Goal: Use online tool/utility: Utilize a website feature to perform a specific function

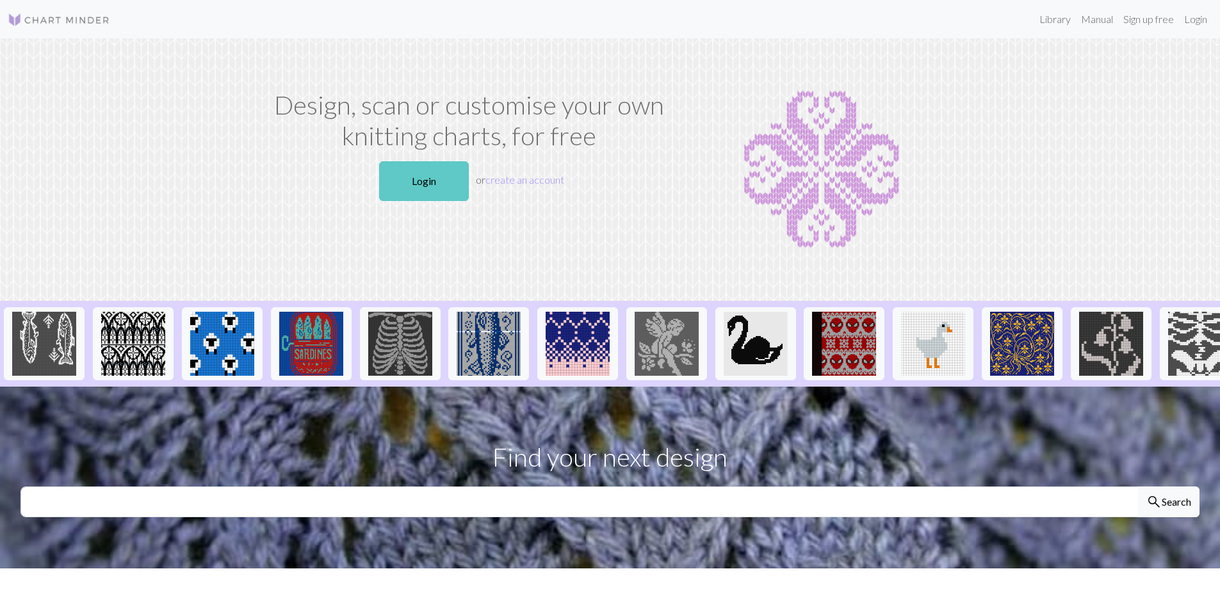
click at [453, 179] on link "Login" at bounding box center [424, 181] width 90 height 40
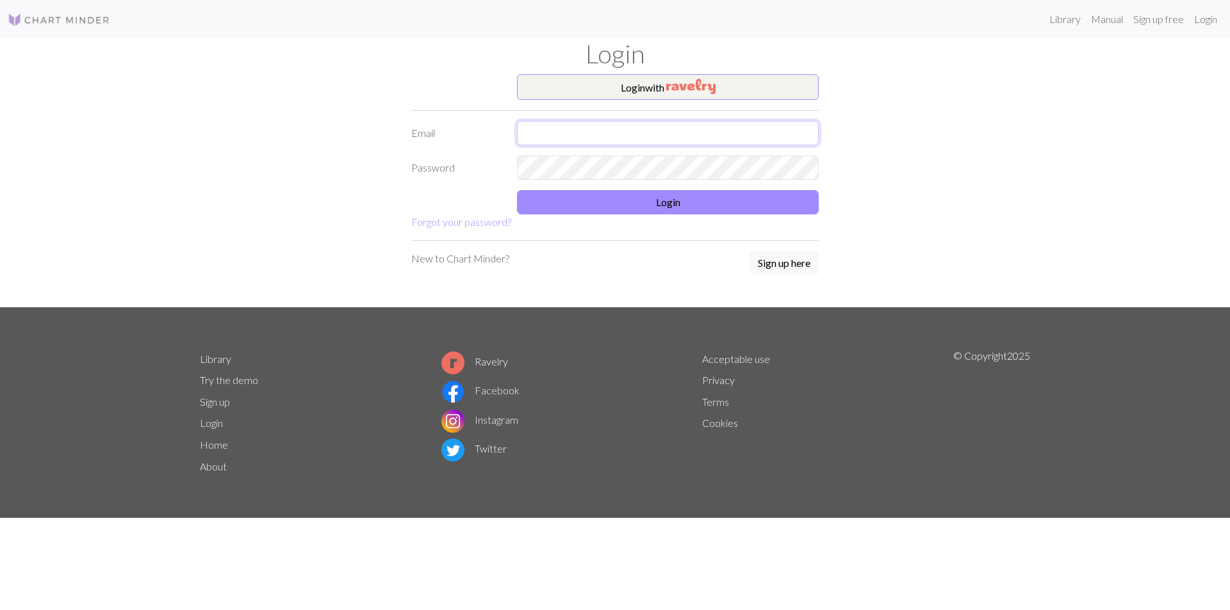
type input "[EMAIL_ADDRESS][DOMAIN_NAME]"
click at [675, 202] on button "Login" at bounding box center [668, 202] width 302 height 24
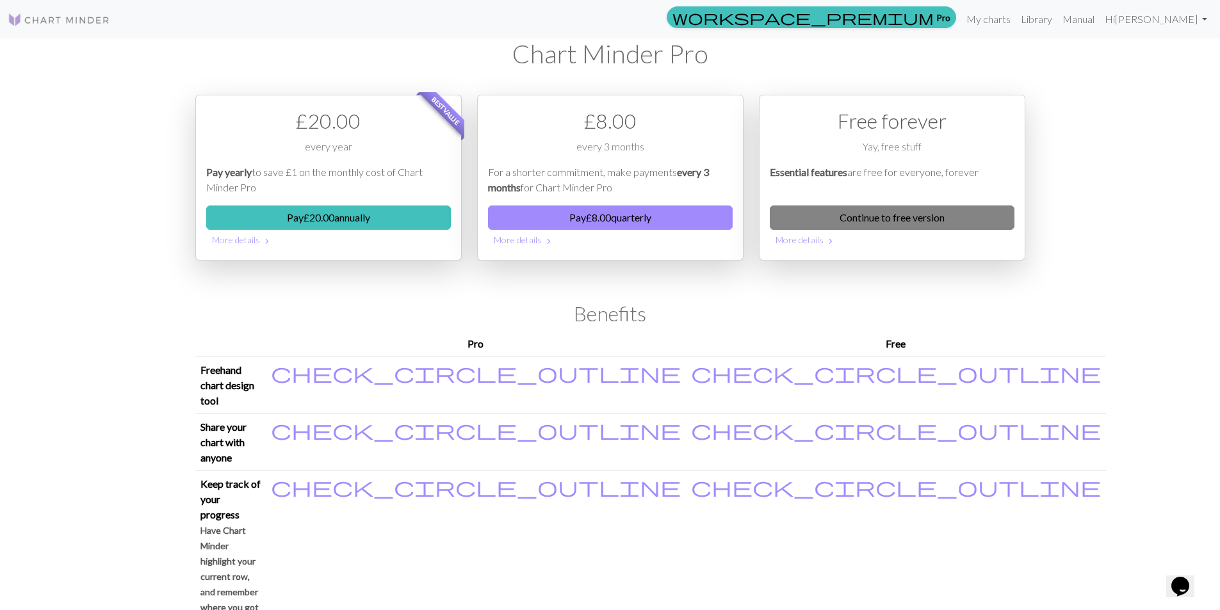
click at [895, 221] on link "Continue to free version" at bounding box center [892, 218] width 245 height 24
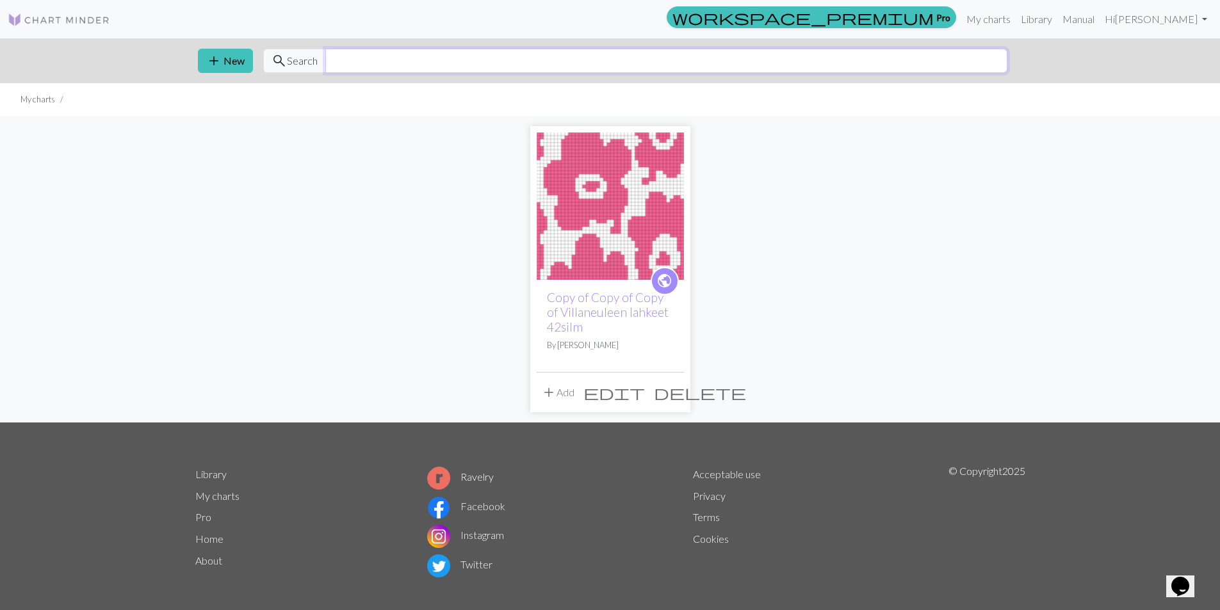
click at [395, 62] on input "text" at bounding box center [666, 61] width 682 height 24
click at [234, 61] on button "add New" at bounding box center [225, 61] width 55 height 24
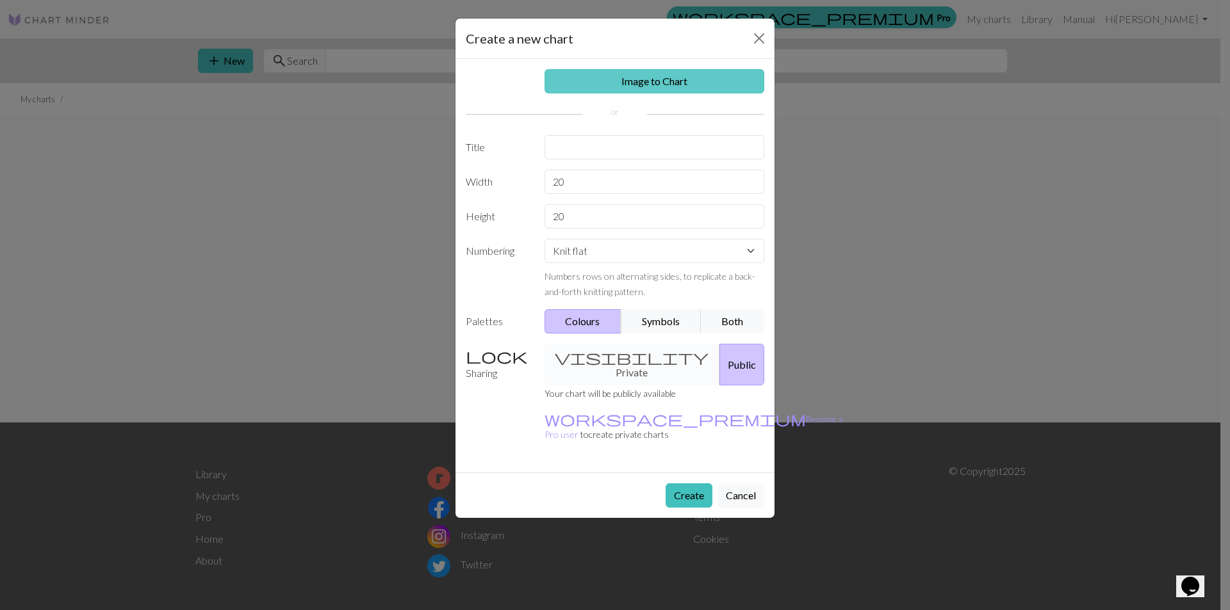
click at [693, 77] on link "Image to Chart" at bounding box center [654, 81] width 220 height 24
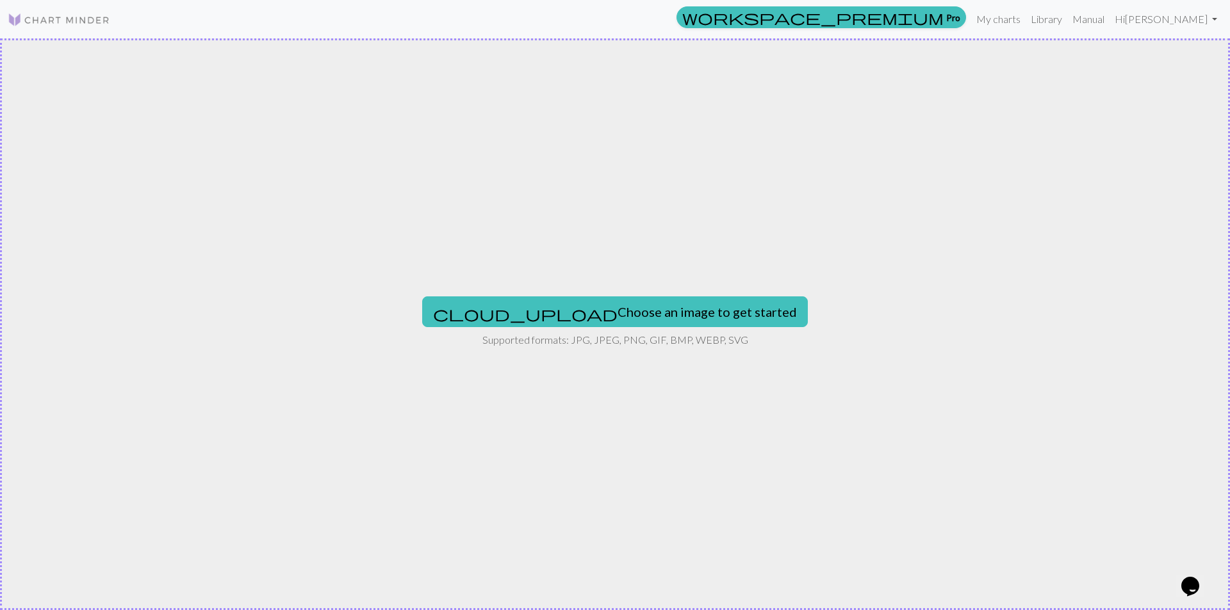
click at [590, 272] on div "cloud_upload Choose an image to get started Supported formats: JPG, JPEG, PNG, …" at bounding box center [615, 324] width 1230 height 572
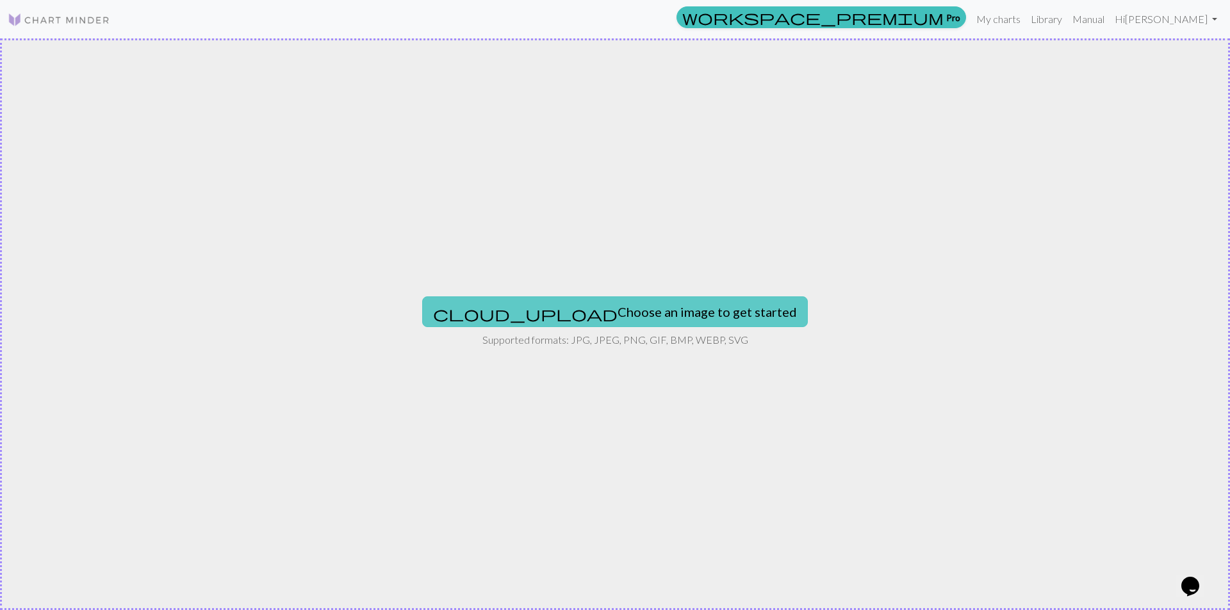
click at [585, 302] on button "cloud_upload Choose an image to get started" at bounding box center [615, 312] width 386 height 31
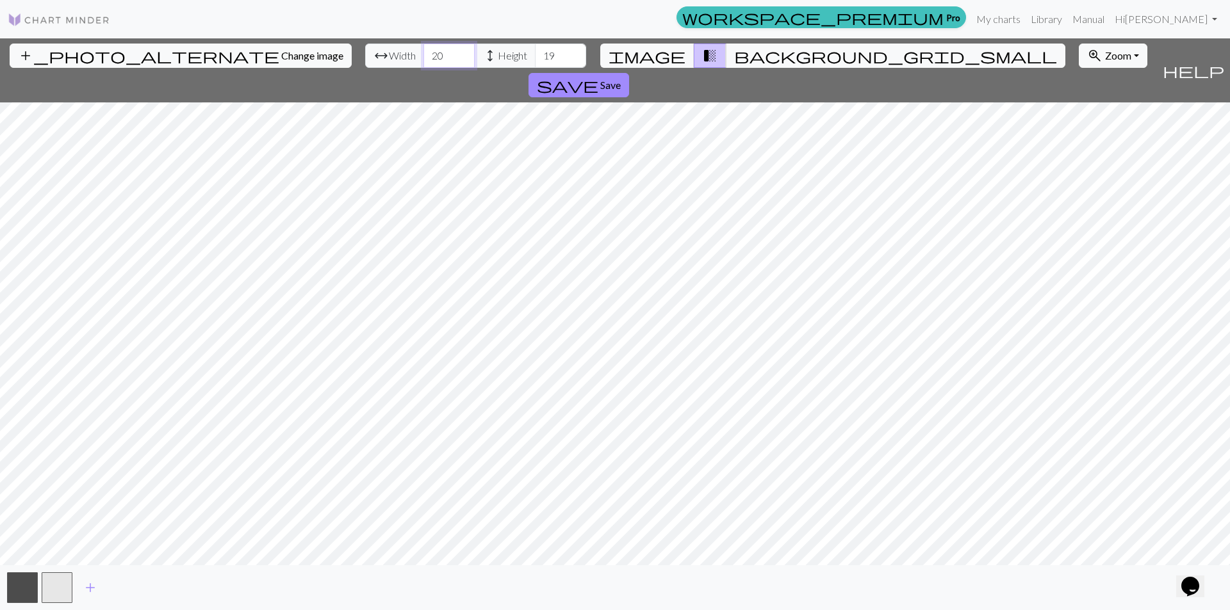
drag, startPoint x: 384, startPoint y: 53, endPoint x: 360, endPoint y: 53, distance: 24.3
click at [423, 53] on input "20" at bounding box center [448, 56] width 51 height 24
type input "24"
drag, startPoint x: 493, startPoint y: 58, endPoint x: 475, endPoint y: 54, distance: 18.3
click at [535, 55] on input "19" at bounding box center [560, 56] width 51 height 24
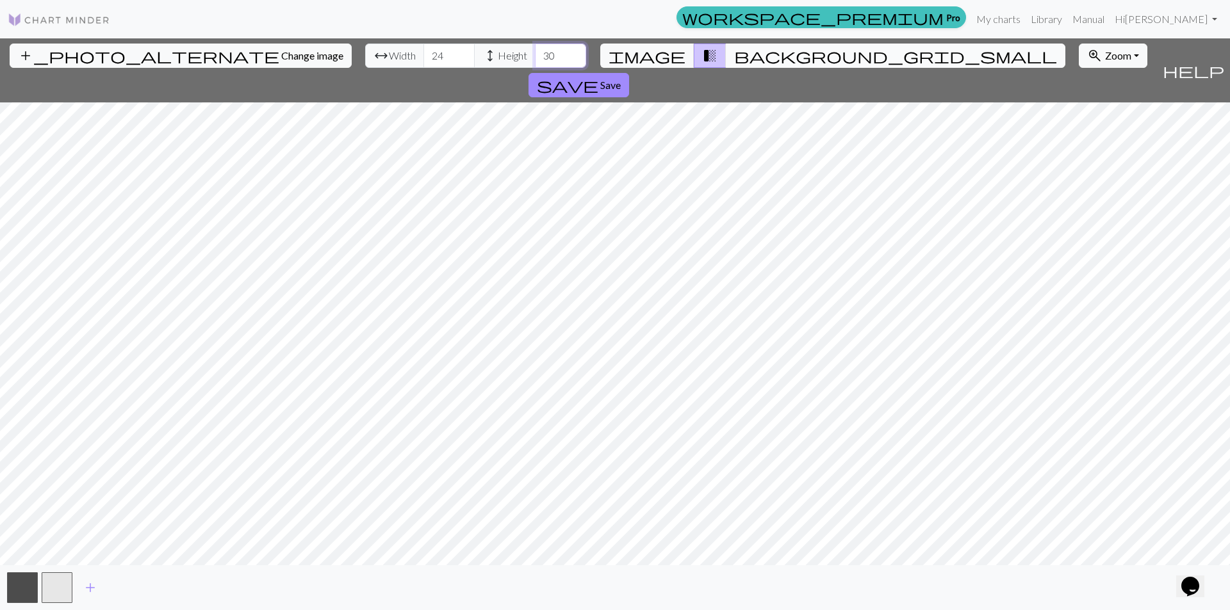
type input "30"
click at [734, 56] on span "background_grid_small" at bounding box center [895, 56] width 323 height 18
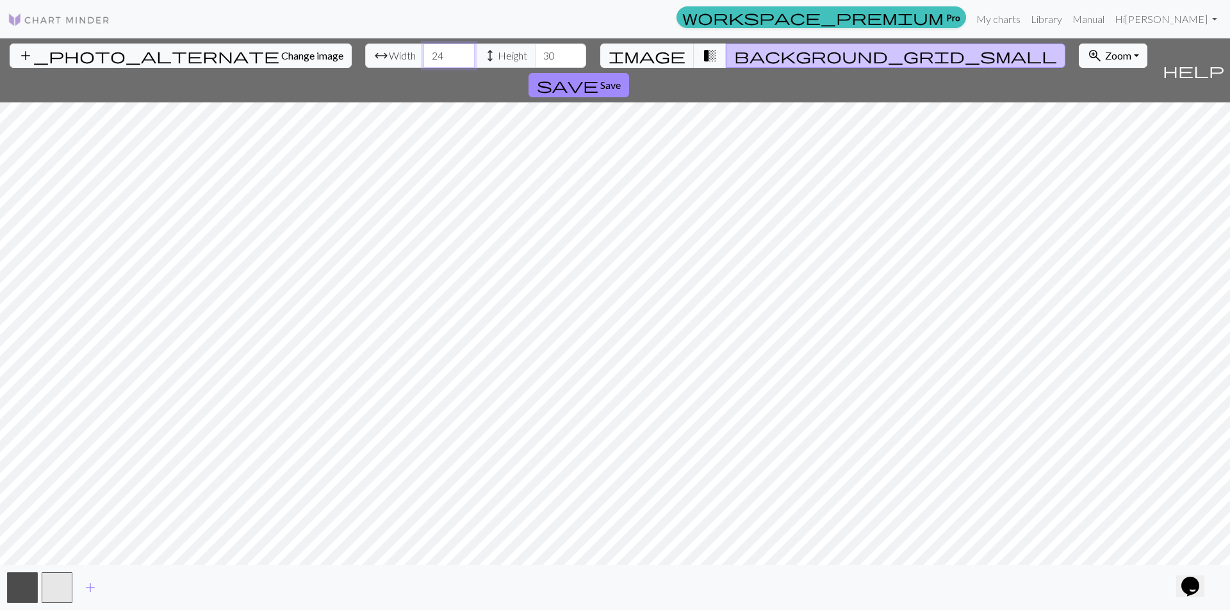
drag, startPoint x: 379, startPoint y: 56, endPoint x: 348, endPoint y: 54, distance: 30.8
click at [365, 54] on div "arrow_range Width 24 height Height 30" at bounding box center [475, 56] width 221 height 24
type input "48"
drag, startPoint x: 495, startPoint y: 54, endPoint x: 472, endPoint y: 53, distance: 23.1
click at [535, 53] on input "30" at bounding box center [560, 56] width 51 height 24
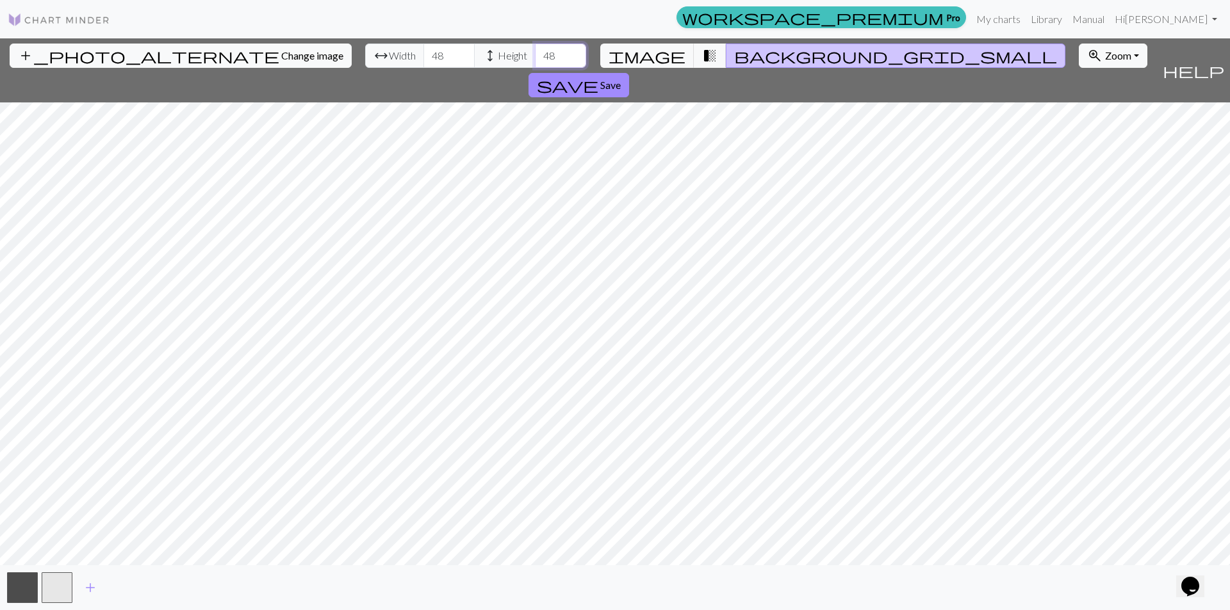
type input "48"
drag, startPoint x: 380, startPoint y: 58, endPoint x: 364, endPoint y: 56, distance: 16.1
click at [423, 56] on input "48" at bounding box center [448, 56] width 51 height 24
type input "46"
drag, startPoint x: 494, startPoint y: 58, endPoint x: 441, endPoint y: 56, distance: 53.8
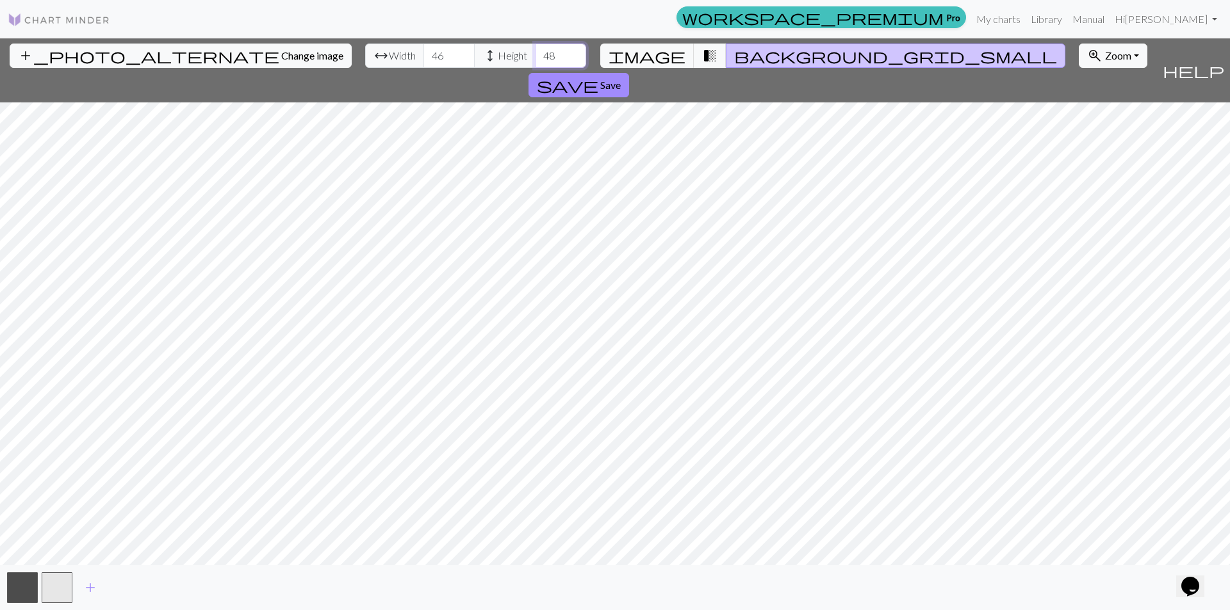
click at [441, 56] on div "arrow_range Width 46 height Height 48" at bounding box center [475, 56] width 221 height 24
click at [535, 54] on input "61" at bounding box center [560, 56] width 51 height 24
click at [535, 53] on input "62" at bounding box center [560, 56] width 51 height 24
click at [535, 53] on input "63" at bounding box center [560, 56] width 51 height 24
click at [535, 53] on input "64" at bounding box center [560, 56] width 51 height 24
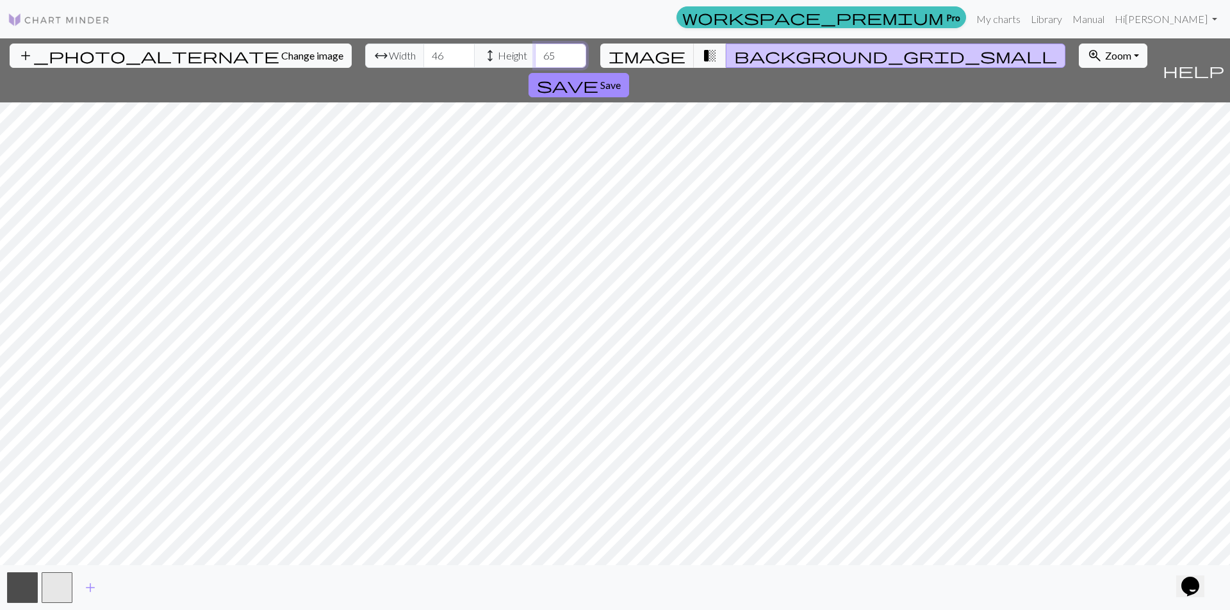
click at [535, 53] on input "65" at bounding box center [560, 56] width 51 height 24
click at [535, 53] on input "66" at bounding box center [560, 56] width 51 height 24
click at [535, 53] on input "67" at bounding box center [560, 56] width 51 height 24
click at [535, 53] on input "68" at bounding box center [560, 56] width 51 height 24
click at [535, 53] on input "69" at bounding box center [560, 56] width 51 height 24
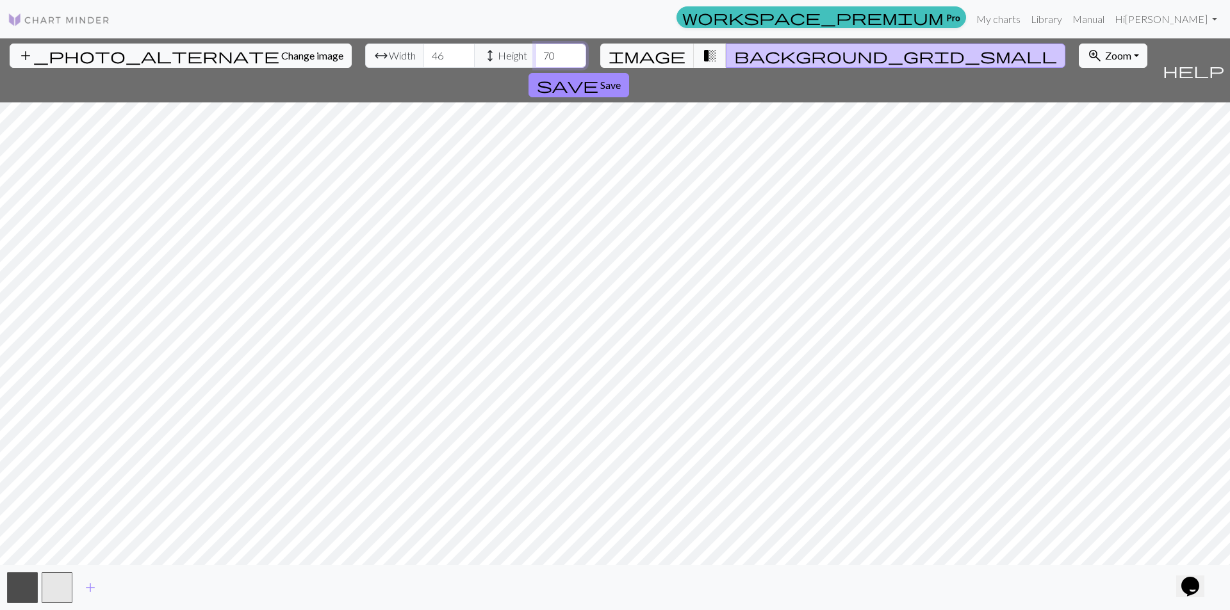
type input "70"
click at [535, 53] on input "70" at bounding box center [560, 56] width 51 height 24
click at [423, 51] on input "47" at bounding box center [448, 56] width 51 height 24
click at [423, 51] on input "48" at bounding box center [448, 56] width 51 height 24
click at [423, 51] on input "49" at bounding box center [448, 56] width 51 height 24
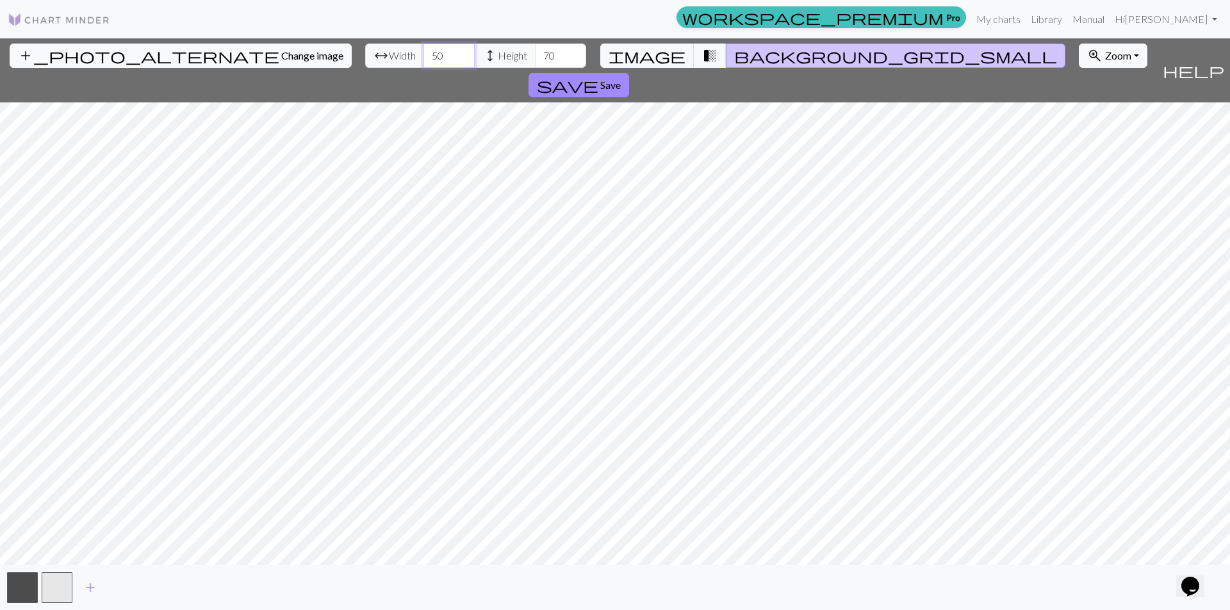
click at [423, 51] on input "50" at bounding box center [448, 56] width 51 height 24
click at [423, 51] on input "51" at bounding box center [448, 56] width 51 height 24
click at [423, 51] on input "52" at bounding box center [448, 56] width 51 height 24
click at [423, 51] on input "53" at bounding box center [448, 56] width 51 height 24
click at [423, 51] on input "54" at bounding box center [448, 56] width 51 height 24
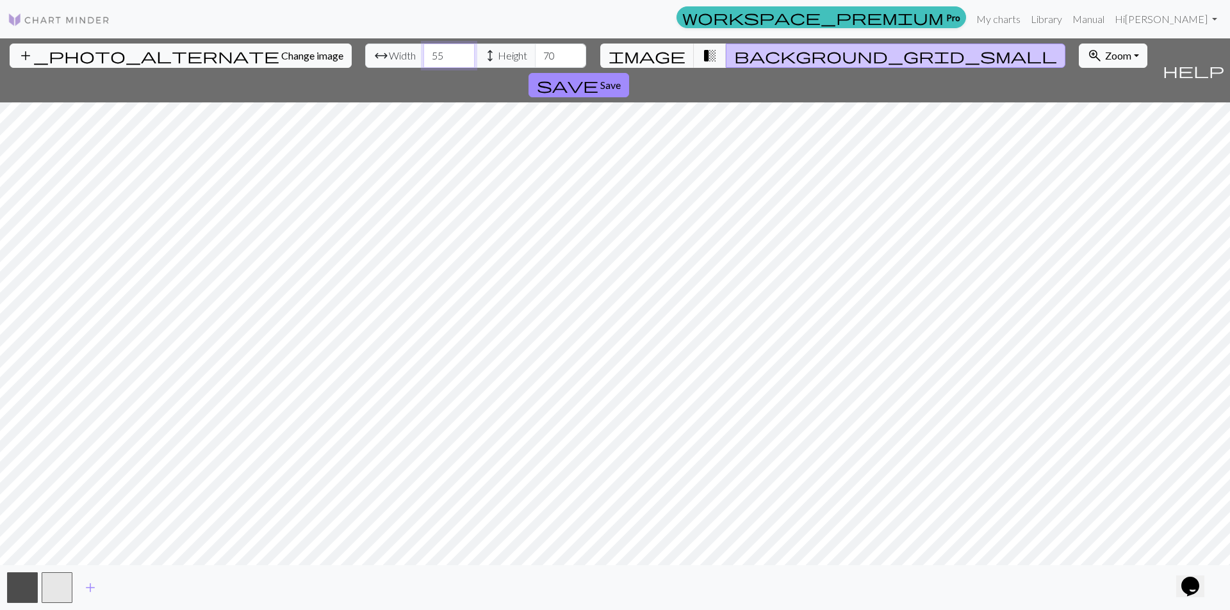
click at [423, 51] on input "55" at bounding box center [448, 56] width 51 height 24
type input "56"
click at [423, 51] on input "56" at bounding box center [448, 56] width 51 height 24
